Goal: Task Accomplishment & Management: Manage account settings

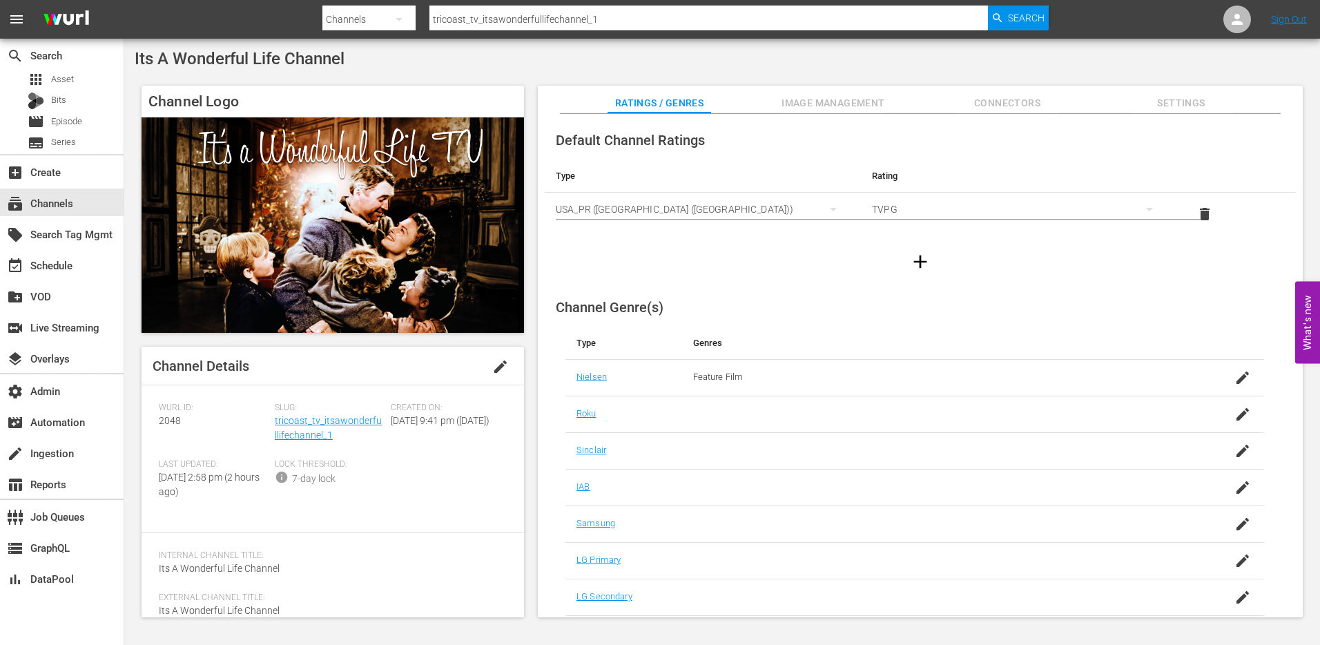
click at [496, 364] on span "edit" at bounding box center [500, 366] width 17 height 17
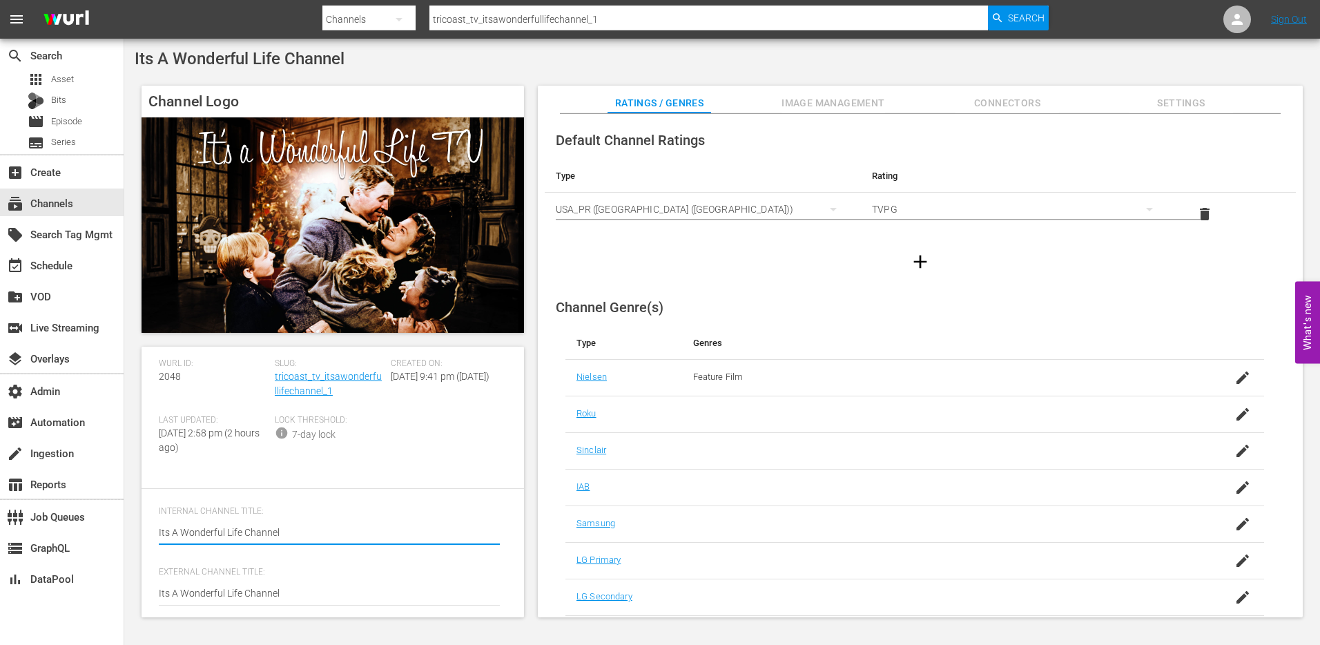
scroll to position [77, 0]
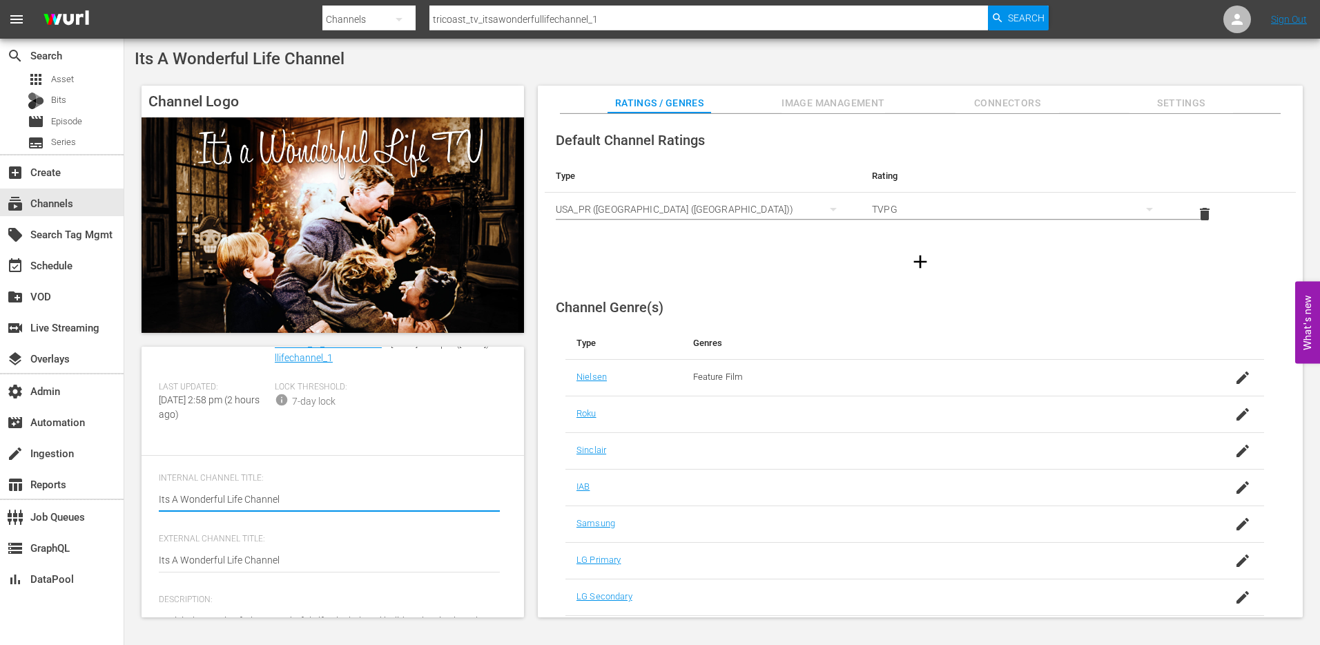
type textarea "It's A Wonderful Life Channel"
drag, startPoint x: 165, startPoint y: 560, endPoint x: 204, endPoint y: 555, distance: 39.7
type textarea "It's A Wonderful Life Channel"
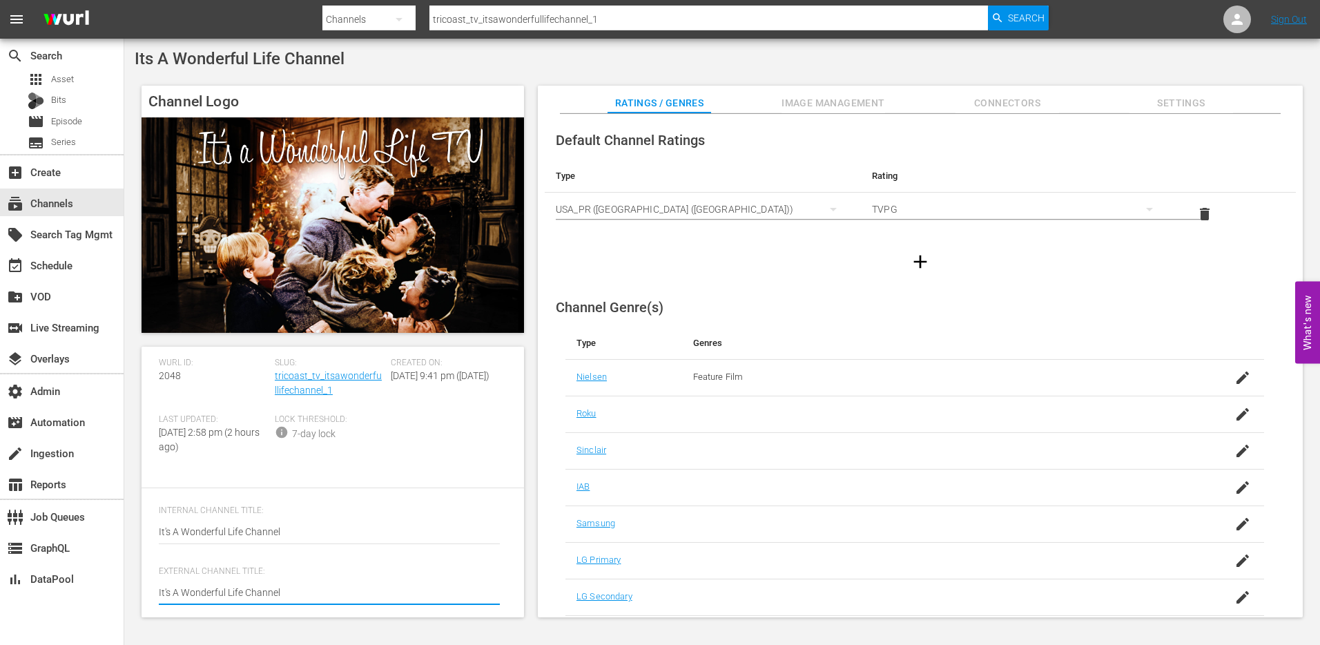
scroll to position [0, 0]
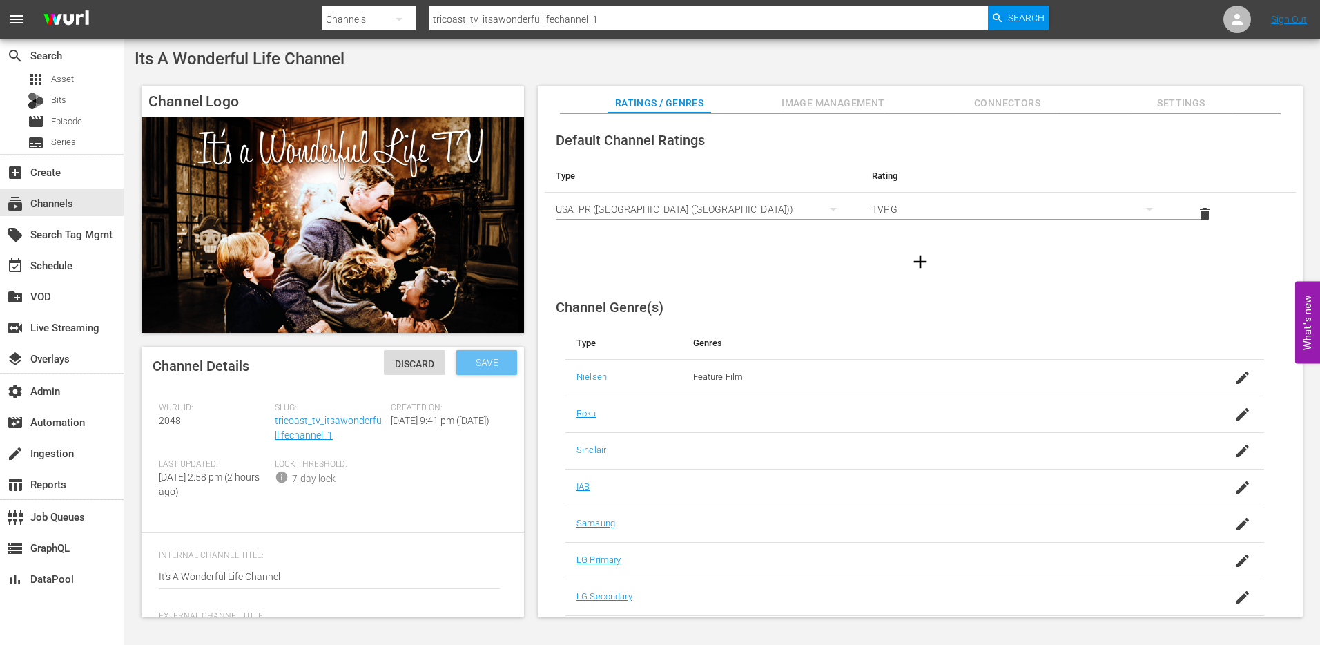
type textarea "It's A Wonderful Life Channel"
click at [484, 371] on div "Save" at bounding box center [486, 362] width 61 height 25
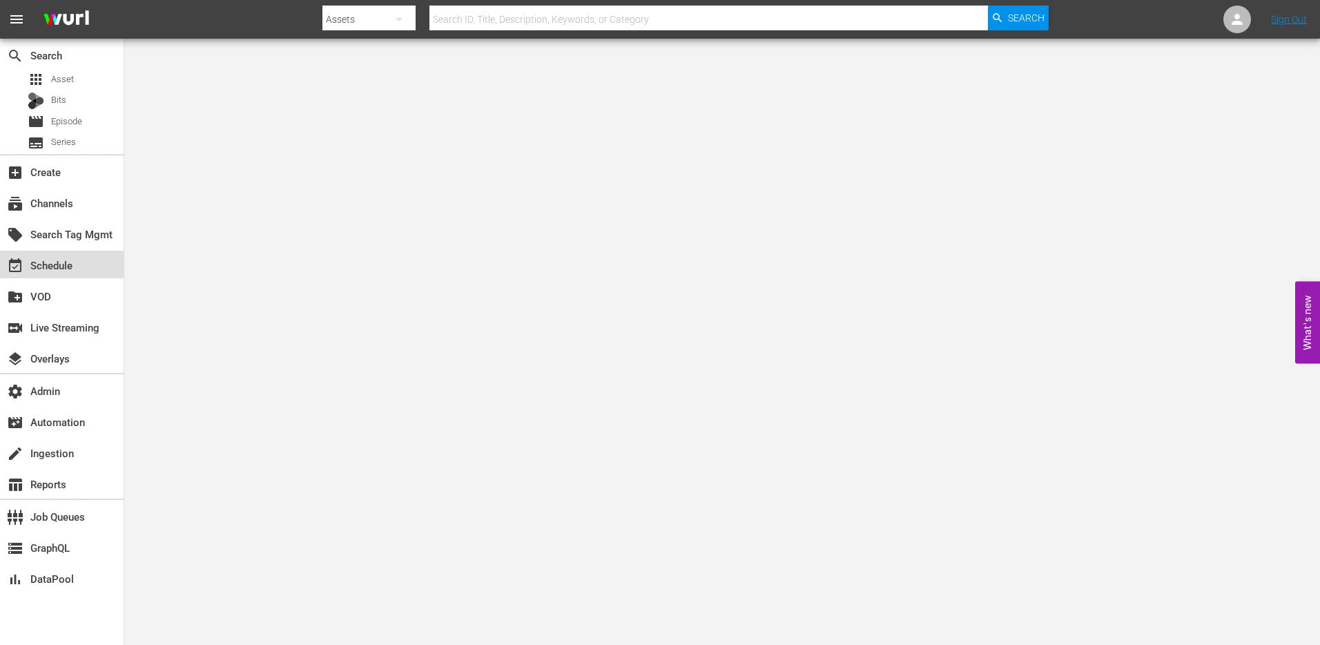
click at [89, 263] on div "event_available Schedule" at bounding box center [62, 265] width 124 height 28
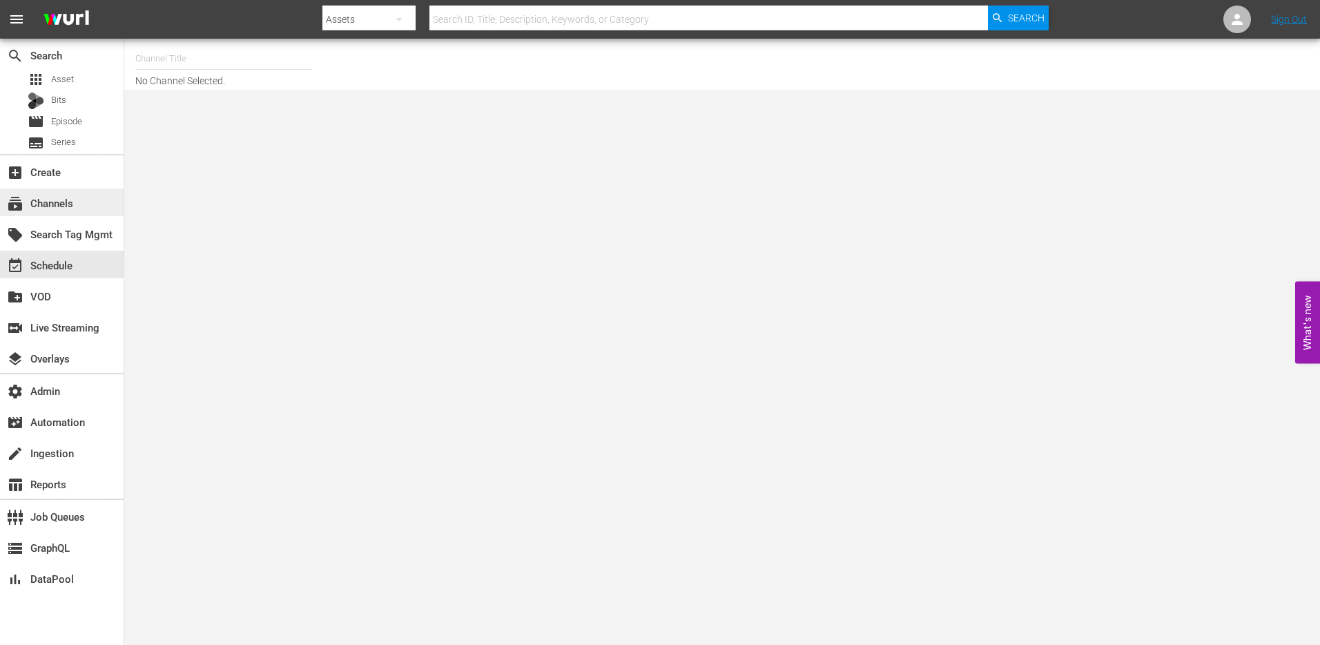
click at [68, 203] on div "subscriptions Channels" at bounding box center [38, 201] width 77 height 12
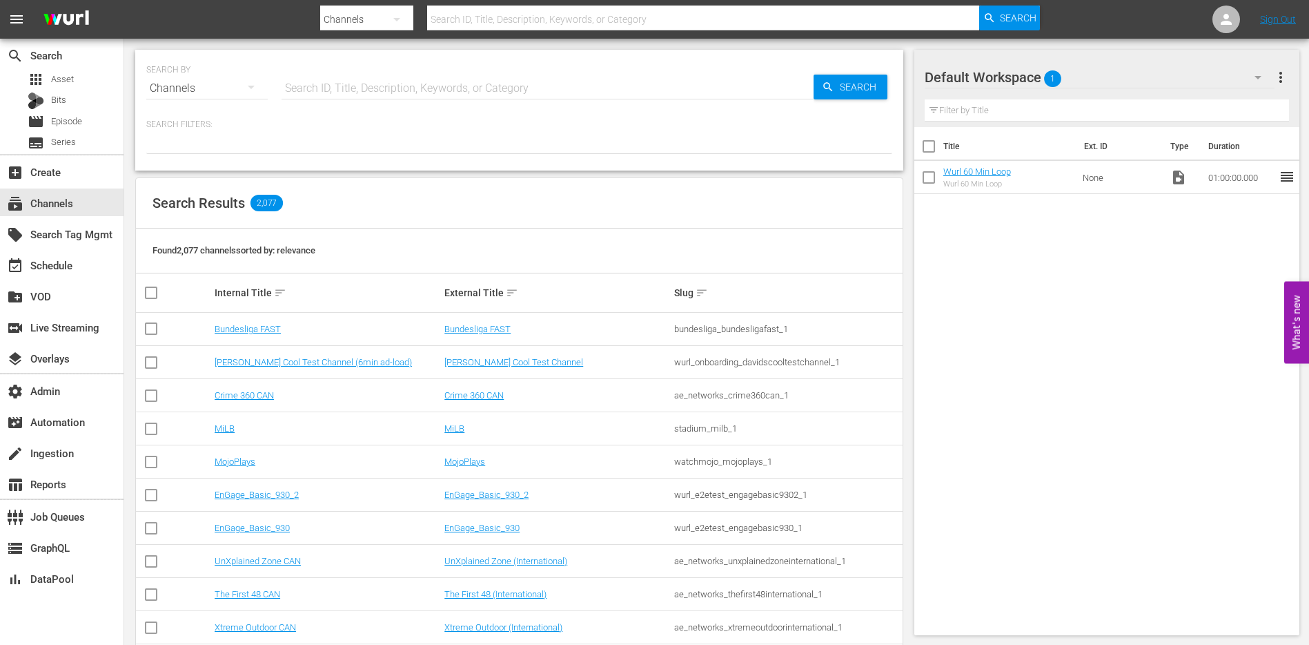
click at [447, 82] on input "text" at bounding box center [548, 88] width 532 height 33
type input "comm"
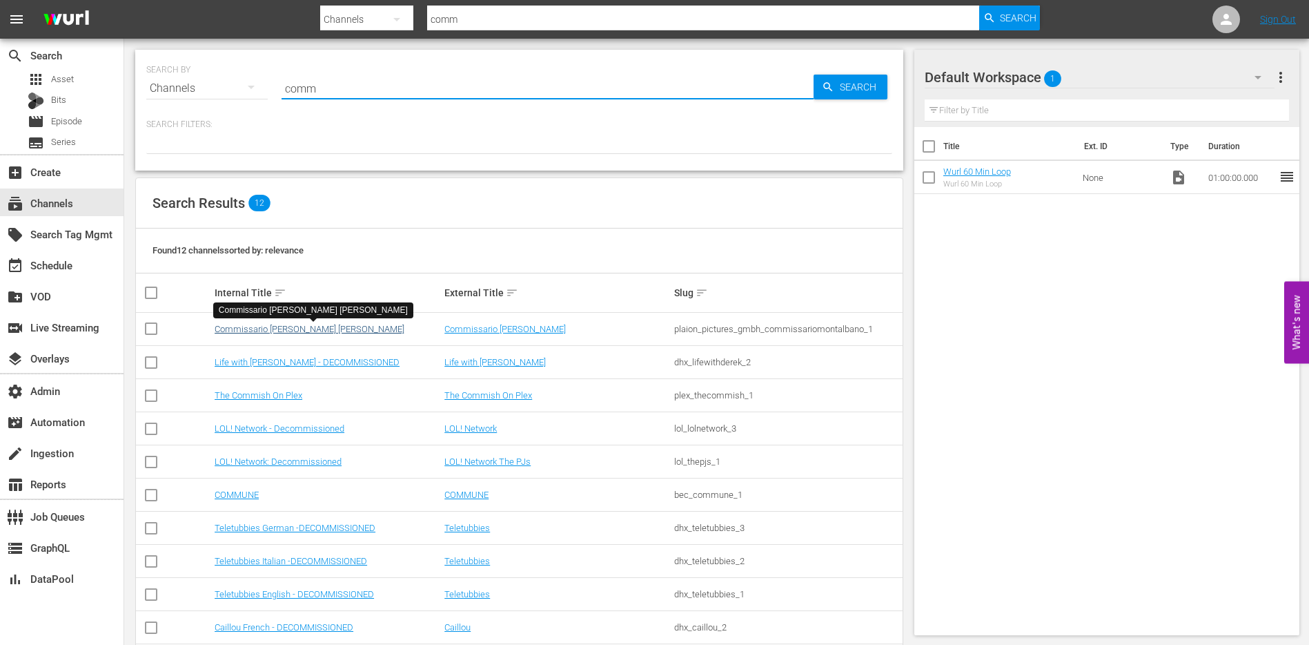
type input "comm"
click at [317, 327] on link "Commissario [PERSON_NAME] [PERSON_NAME]" at bounding box center [310, 329] width 190 height 10
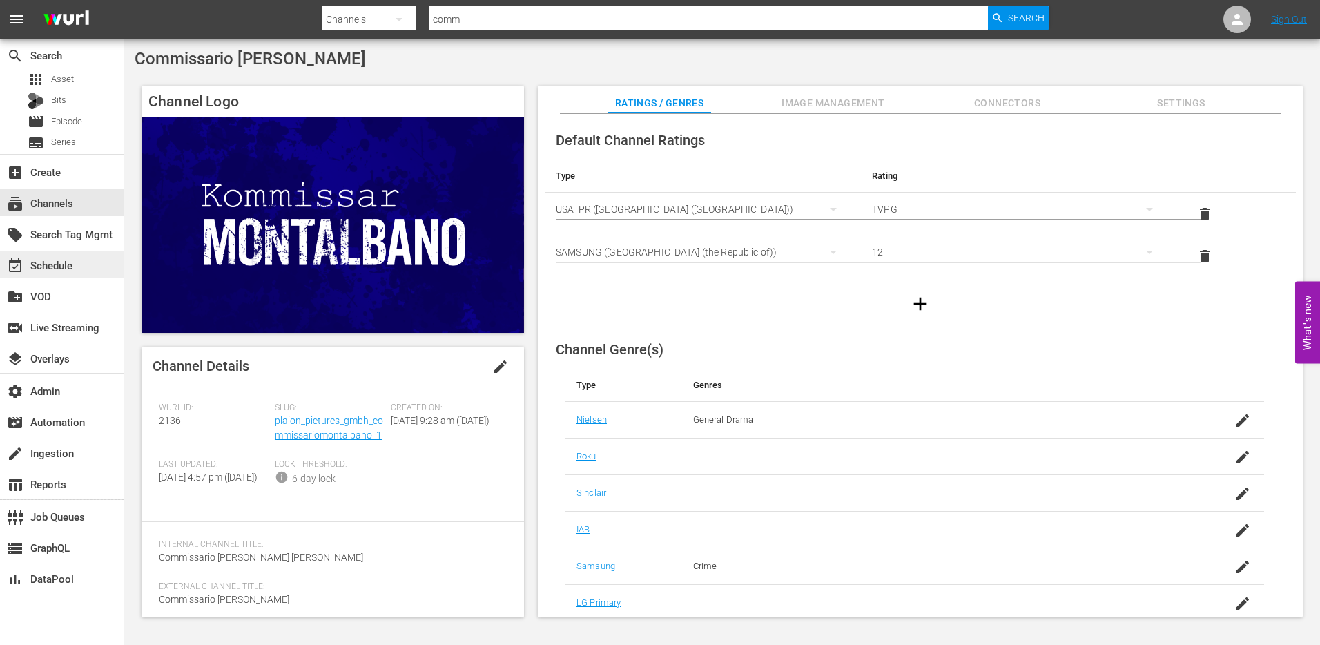
click at [66, 269] on div "event_available Schedule" at bounding box center [38, 263] width 77 height 12
